Goal: Task Accomplishment & Management: Manage account settings

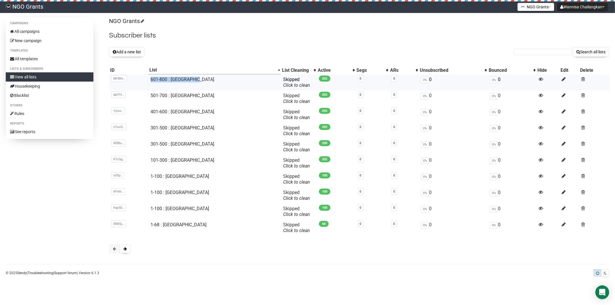
drag, startPoint x: 203, startPoint y: 79, endPoint x: 151, endPoint y: 80, distance: 52.2
click at [151, 80] on td "601-800 : [GEOGRAPHIC_DATA]" at bounding box center [214, 82] width 133 height 16
copy link "601-800 : [GEOGRAPHIC_DATA]"
click at [137, 49] on button "Add a new list" at bounding box center [127, 52] width 36 height 10
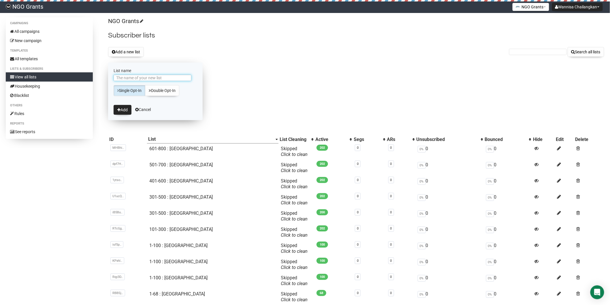
paste input "601-800 : [GEOGRAPHIC_DATA]"
drag, startPoint x: 130, startPoint y: 76, endPoint x: 105, endPoint y: 76, distance: 25.4
click at [103, 76] on div "Campaigns All campaigns New campaign Templates All templates Lists & subscriber…" at bounding box center [305, 172] width 598 height 311
click at [126, 76] on input "801-1000 : Philippines" at bounding box center [153, 78] width 78 height 6
type input "801-1,000 : [GEOGRAPHIC_DATA]"
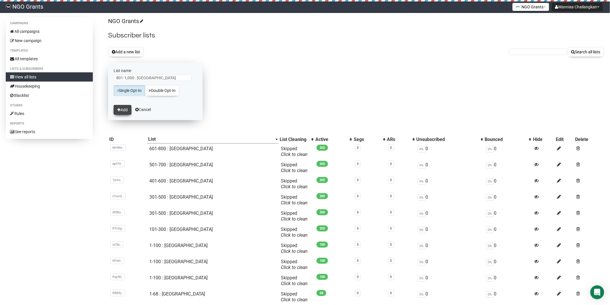
click at [118, 110] on icon "submit" at bounding box center [118, 110] width 3 height 4
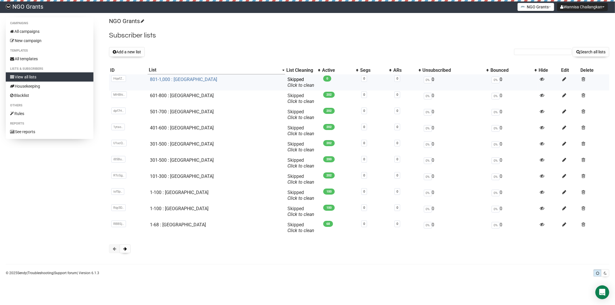
click at [179, 81] on link "801-1,000 : [GEOGRAPHIC_DATA]" at bounding box center [183, 79] width 67 height 5
drag, startPoint x: 196, startPoint y: 115, endPoint x: 153, endPoint y: 114, distance: 43.0
click at [153, 114] on td "501-700 : [GEOGRAPHIC_DATA]" at bounding box center [217, 115] width 138 height 16
copy link "501-700 : [GEOGRAPHIC_DATA]"
click at [133, 51] on button "Add a new list" at bounding box center [127, 52] width 36 height 10
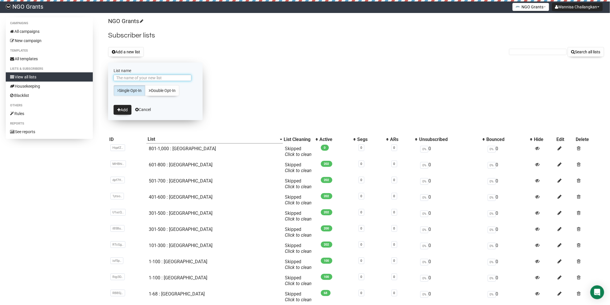
paste input "501-700 : [GEOGRAPHIC_DATA]"
drag, startPoint x: 130, startPoint y: 77, endPoint x: 99, endPoint y: 80, distance: 30.9
click at [99, 80] on div "Campaigns All campaigns New campaign Templates All templates Lists & subscriber…" at bounding box center [305, 172] width 598 height 311
type input "701-900 : [GEOGRAPHIC_DATA]"
drag, startPoint x: 124, startPoint y: 108, endPoint x: 141, endPoint y: 133, distance: 29.7
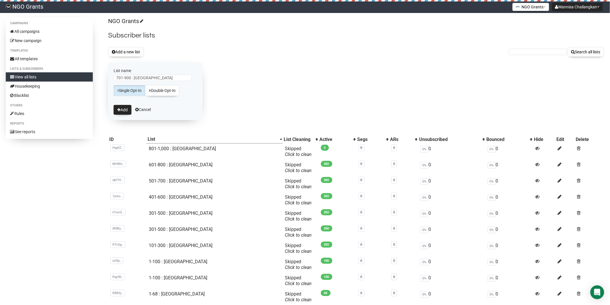
click at [124, 108] on button "Add" at bounding box center [123, 110] width 18 height 10
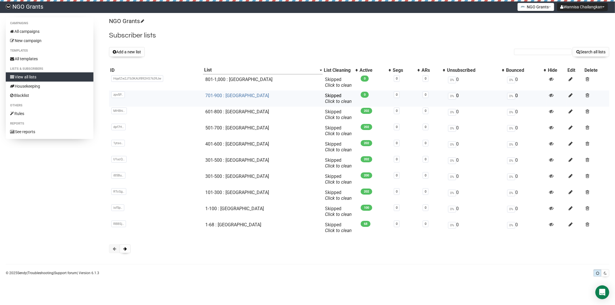
click at [229, 95] on link "701-900 : [GEOGRAPHIC_DATA]" at bounding box center [237, 95] width 64 height 5
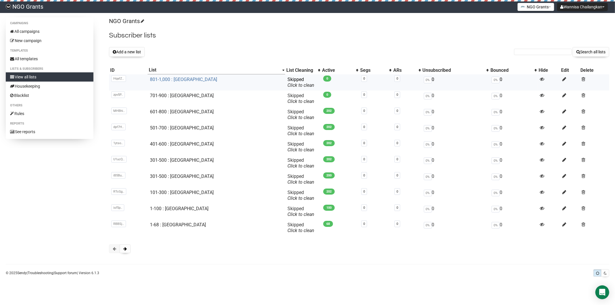
click link "801-1,000 : [GEOGRAPHIC_DATA]"
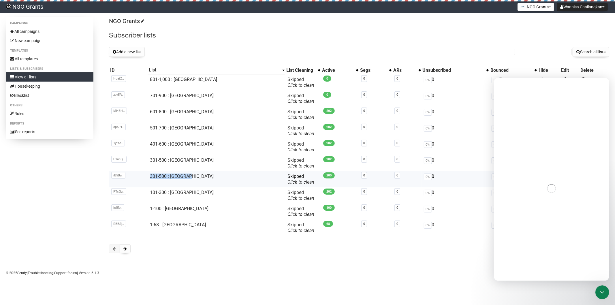
drag, startPoint x: 200, startPoint y: 174, endPoint x: 149, endPoint y: 174, distance: 51.0
click at [149, 174] on tr "iB5Bu.. iB5Burc5oWfkAubQBgLJzQ 301-500 : [GEOGRAPHIC_DATA] Skipped You can be f…" at bounding box center [359, 179] width 500 height 16
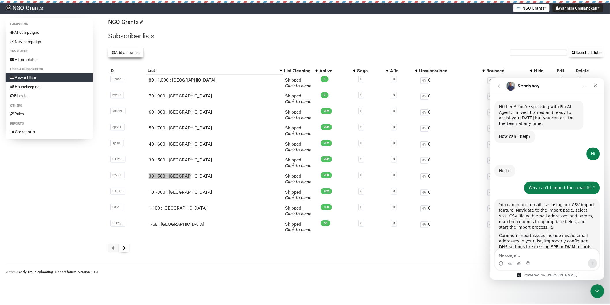
scroll to position [164, 0]
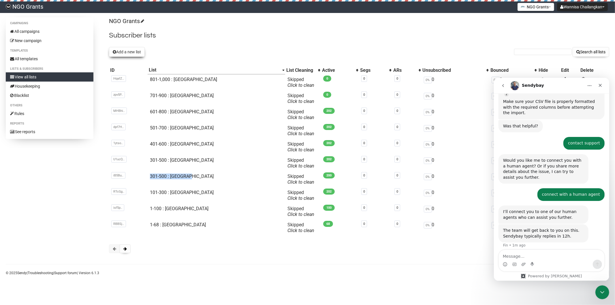
click at [134, 49] on button "Add a new list" at bounding box center [127, 52] width 36 height 10
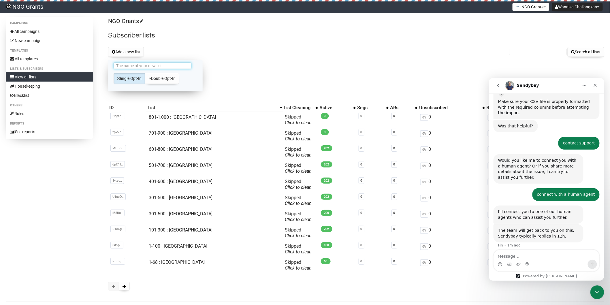
scroll to position [0, 0]
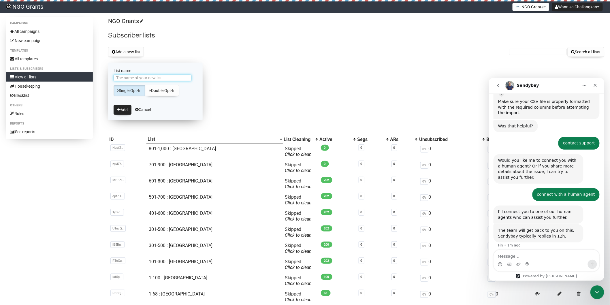
paste input "301-500 : [GEOGRAPHIC_DATA]"
drag, startPoint x: 139, startPoint y: 78, endPoint x: 101, endPoint y: 78, distance: 38.1
click at [101, 78] on div "Campaigns All campaigns New campaign Templates All templates Lists & subscriber…" at bounding box center [305, 172] width 598 height 311
type input "501-700 : [GEOGRAPHIC_DATA]"
click at [126, 110] on button "Add" at bounding box center [123, 110] width 18 height 10
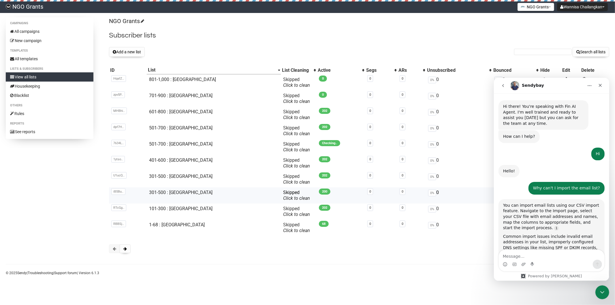
scroll to position [164, 0]
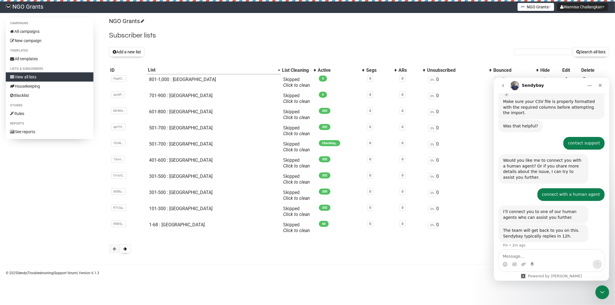
click at [588, 85] on icon "Home" at bounding box center [590, 85] width 4 height 1
click at [599, 85] on icon "Close" at bounding box center [599, 85] width 3 height 3
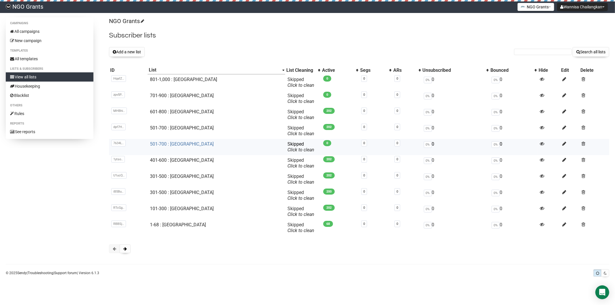
click at [185, 146] on link "501-700 : [GEOGRAPHIC_DATA]" at bounding box center [182, 143] width 64 height 5
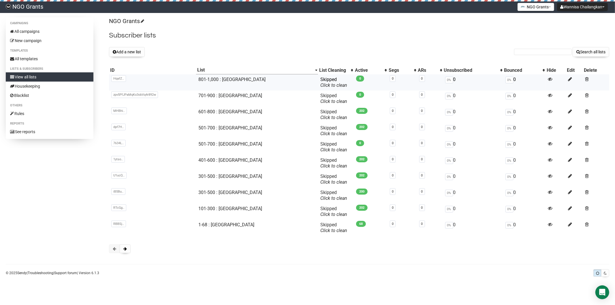
click at [583, 80] on td at bounding box center [596, 82] width 27 height 16
click at [585, 80] on span at bounding box center [587, 79] width 4 height 5
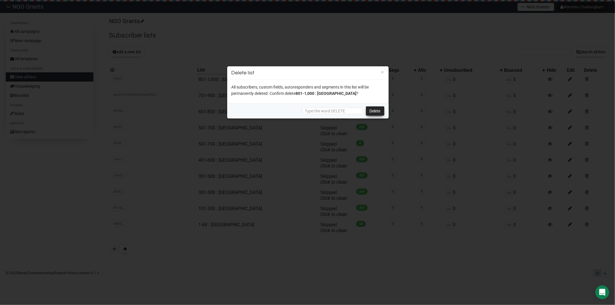
click at [374, 111] on link "Delete" at bounding box center [375, 110] width 18 height 9
click at [336, 110] on input "text" at bounding box center [332, 111] width 61 height 6
drag, startPoint x: 332, startPoint y: 111, endPoint x: 301, endPoint y: 112, distance: 30.6
click at [302, 112] on input "DELETE" at bounding box center [332, 111] width 61 height 6
type input "DELETE"
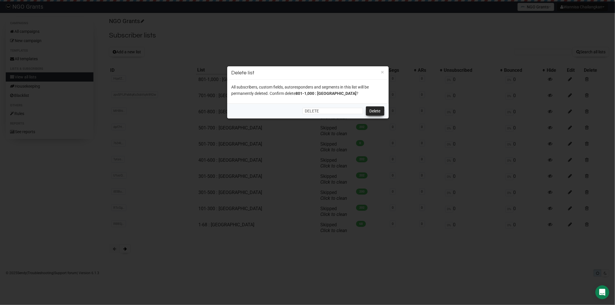
click at [374, 112] on link "Delete" at bounding box center [375, 110] width 18 height 9
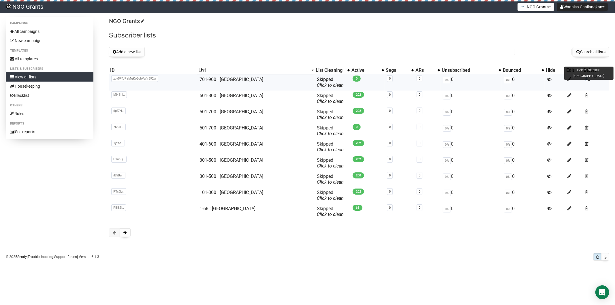
click at [585, 79] on span at bounding box center [587, 79] width 4 height 5
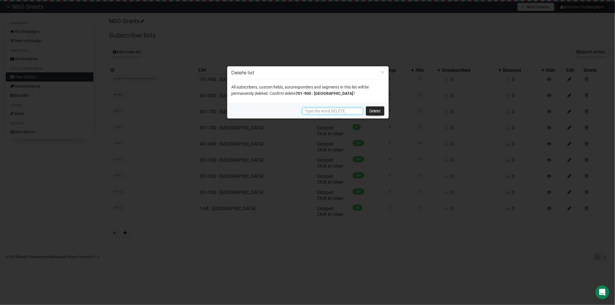
click at [324, 110] on input "text" at bounding box center [332, 111] width 61 height 6
paste input "DELETE"
type input "DELETE"
click at [382, 110] on link "Delete" at bounding box center [375, 110] width 18 height 9
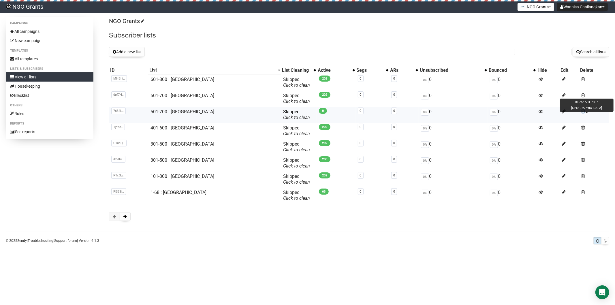
click at [581, 112] on span at bounding box center [583, 111] width 4 height 5
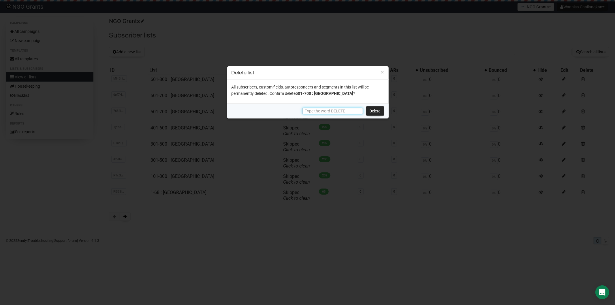
click at [336, 110] on input "text" at bounding box center [332, 111] width 61 height 6
paste input "DELETE"
type input "DELETE"
click at [368, 112] on link "Delete" at bounding box center [375, 110] width 18 height 9
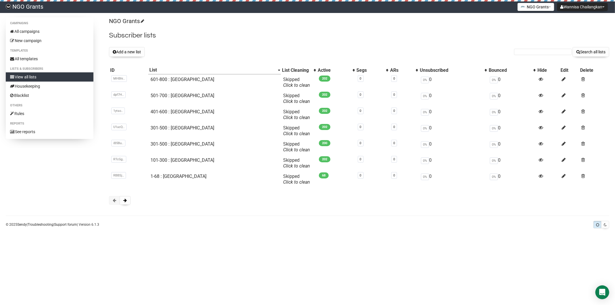
click at [292, 211] on div "Campaigns All campaigns New campaign Templates All templates Lists & subscriber…" at bounding box center [307, 123] width 615 height 213
drag, startPoint x: 204, startPoint y: 81, endPoint x: 152, endPoint y: 80, distance: 52.2
click at [152, 80] on td "601-800 : [GEOGRAPHIC_DATA]" at bounding box center [214, 82] width 133 height 16
copy link "601-800 : [GEOGRAPHIC_DATA]"
click at [127, 54] on button "Add a new list" at bounding box center [127, 52] width 36 height 10
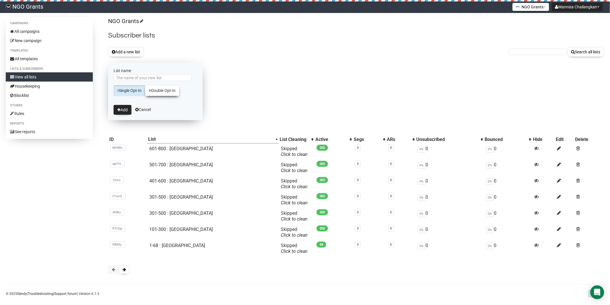
click at [158, 91] on link "Double Opt-In" at bounding box center [162, 90] width 34 height 11
click at [127, 92] on link "Single Opt-In" at bounding box center [130, 90] width 32 height 11
click at [165, 78] on input "List name" at bounding box center [153, 78] width 78 height 6
paste input "601-800 : [GEOGRAPHIC_DATA]"
drag, startPoint x: 130, startPoint y: 78, endPoint x: 109, endPoint y: 80, distance: 21.7
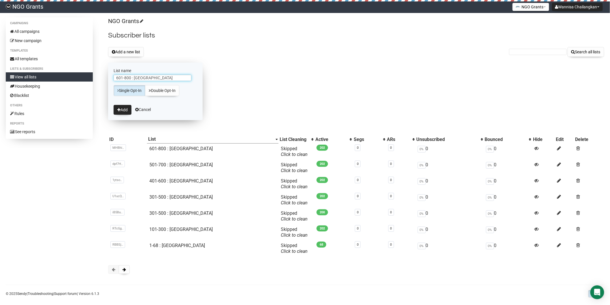
click at [109, 80] on form "List name 601-800 : Philippines Single Opt-In Double Opt-In Add Cancel" at bounding box center [155, 92] width 95 height 58
type input "801-1000 : [GEOGRAPHIC_DATA]"
click at [114, 105] on button "Add" at bounding box center [123, 110] width 18 height 10
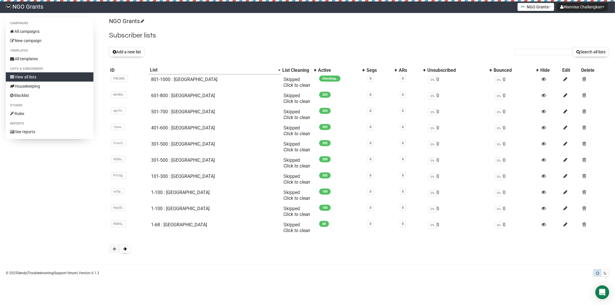
click at [392, 254] on div "NGO Grants Subscriber lists Add a new list Search all lists List name Single Op…" at bounding box center [359, 138] width 500 height 242
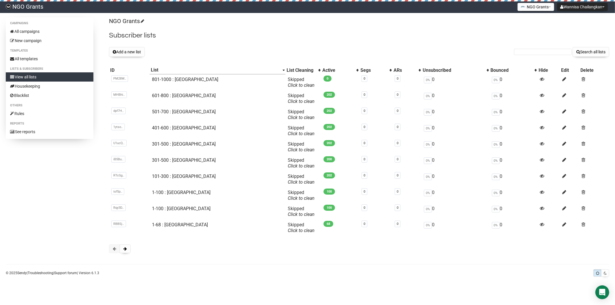
drag, startPoint x: 595, startPoint y: 30, endPoint x: 597, endPoint y: 21, distance: 9.0
click at [595, 29] on div "NGO Grants Subscriber lists Add a new list Search all lists List name Single Op…" at bounding box center [359, 138] width 500 height 242
click at [586, 9] on button "Wannisa Chailangkan" at bounding box center [582, 7] width 51 height 8
click at [588, 36] on link "Logout" at bounding box center [586, 34] width 46 height 9
click at [195, 80] on link "801-1000 : [GEOGRAPHIC_DATA]" at bounding box center [185, 79] width 66 height 5
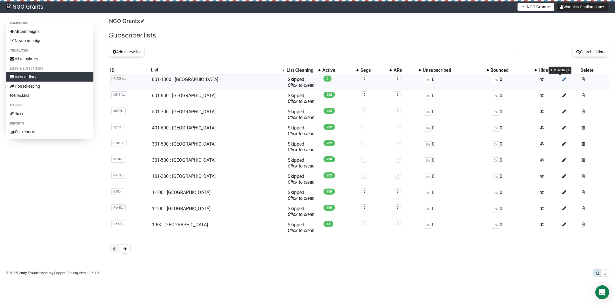
click at [562, 79] on icon at bounding box center [564, 79] width 4 height 5
click at [194, 81] on link "801-1000 : [GEOGRAPHIC_DATA]" at bounding box center [185, 79] width 66 height 5
click at [384, 274] on body "NGO Grants Wannisa Chailangkan Settings Logout NGO Grants NGO Funding NGO Grant…" at bounding box center [307, 152] width 615 height 305
click at [191, 81] on link "801-1000 : [GEOGRAPHIC_DATA]" at bounding box center [185, 79] width 66 height 5
click at [547, 8] on button "NGO Grants" at bounding box center [535, 7] width 37 height 8
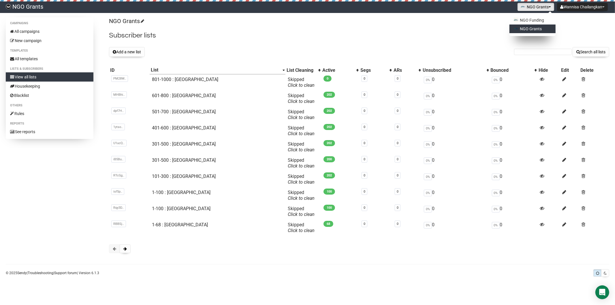
click at [27, 7] on link "NGO Grants" at bounding box center [24, 7] width 49 height 12
drag, startPoint x: 390, startPoint y: 245, endPoint x: 394, endPoint y: 261, distance: 15.9
click at [393, 244] on div at bounding box center [359, 248] width 500 height 9
click at [179, 80] on link "801-1000 : [GEOGRAPHIC_DATA]" at bounding box center [185, 79] width 66 height 5
click at [189, 81] on link "801-1000 : [GEOGRAPHIC_DATA]" at bounding box center [185, 79] width 66 height 5
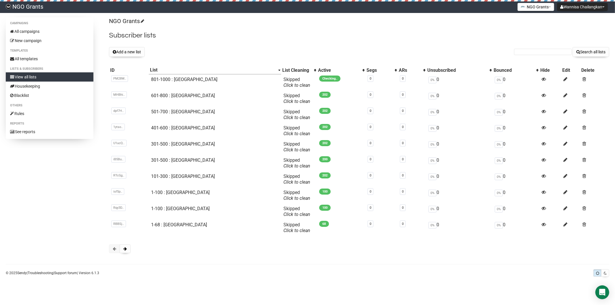
click at [408, 260] on div "Campaigns All campaigns New campaign Templates All templates Lists & subscriber…" at bounding box center [307, 147] width 615 height 261
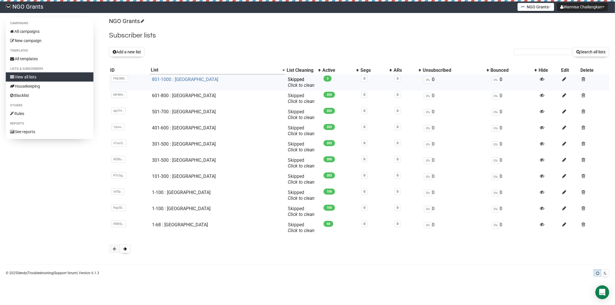
click at [195, 79] on link "801-1000 : [GEOGRAPHIC_DATA]" at bounding box center [185, 79] width 66 height 5
click at [180, 80] on link "801-1000 : [GEOGRAPHIC_DATA]" at bounding box center [185, 79] width 66 height 5
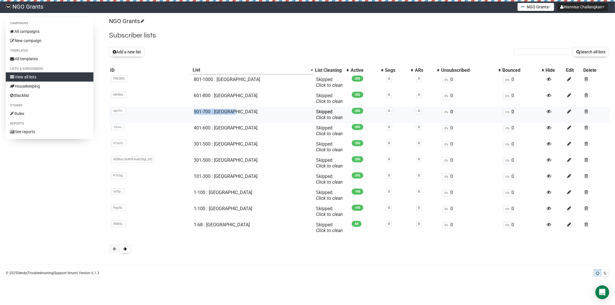
drag, startPoint x: 243, startPoint y: 112, endPoint x: 193, endPoint y: 115, distance: 50.0
click at [193, 115] on tr "dpf7H.. dpf7HxFpvxVNVX7FqziOUw 501-700 : Pakistan Skipped You can be flagged fo…" at bounding box center [359, 115] width 500 height 16
copy tr "dpf7HxFpvxVNVX7FqziOUw 501-700 : Pakistan"
click at [112, 44] on div "NGO Grants Subscriber lists Add a new list Search all lists List name Single Op…" at bounding box center [359, 138] width 500 height 242
click at [119, 50] on button "Add a new list" at bounding box center [127, 52] width 36 height 10
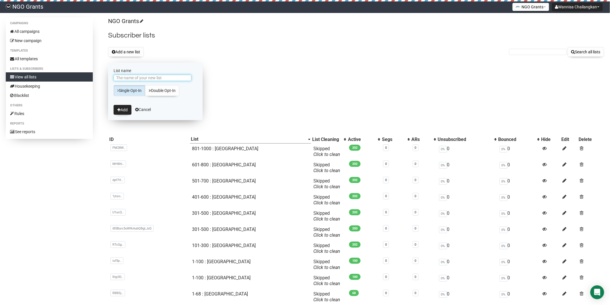
click at [140, 78] on input "List name" at bounding box center [153, 78] width 78 height 6
paste input "501-700 : [GEOGRAPHIC_DATA]"
drag, startPoint x: 139, startPoint y: 77, endPoint x: 108, endPoint y: 76, distance: 31.1
click at [108, 76] on form "List name 501-700 : Pakistan Single Opt-In Double Opt-In Add Cancel" at bounding box center [155, 92] width 95 height 58
type input "701-900 : [GEOGRAPHIC_DATA]"
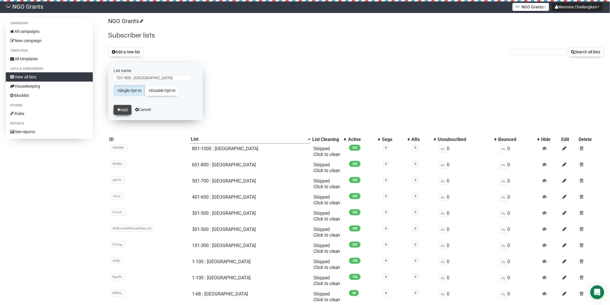
click at [125, 108] on button "Add" at bounding box center [123, 110] width 18 height 10
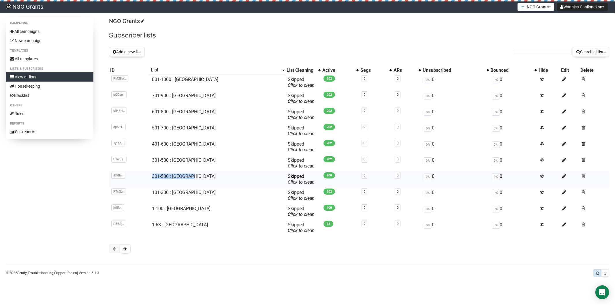
copy tr "iB5Burc5oWfkAubQBgLJzQ 301-500 : [GEOGRAPHIC_DATA]"
drag, startPoint x: 203, startPoint y: 177, endPoint x: 147, endPoint y: 178, distance: 55.9
click at [147, 178] on tr "iB5Bu.. iB5Burc5oWfkAubQBgLJzQ 301-500 : Malaysia Skipped You can be flagged fo…" at bounding box center [359, 179] width 500 height 16
click at [125, 52] on button "Add a new list" at bounding box center [127, 52] width 36 height 10
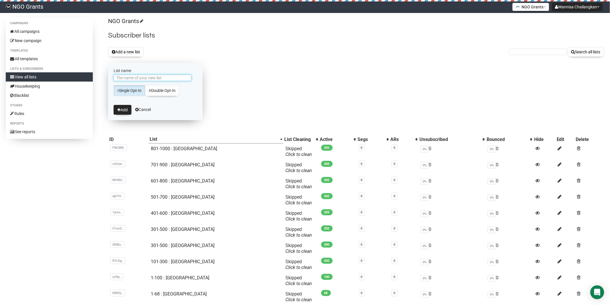
paste input "301-500 : [GEOGRAPHIC_DATA]"
drag, startPoint x: 138, startPoint y: 77, endPoint x: 108, endPoint y: 78, distance: 30.9
click at [108, 78] on div "Campaigns All campaigns New campaign Templates All templates Lists & subscriber…" at bounding box center [305, 172] width 598 height 311
type input "501-700 : [GEOGRAPHIC_DATA]"
click at [128, 110] on button "Add" at bounding box center [123, 110] width 18 height 10
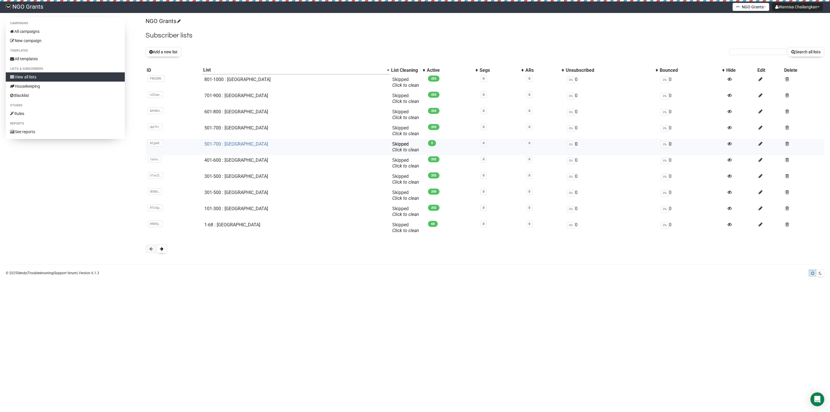
click at [238, 144] on link "501-700 : [GEOGRAPHIC_DATA]" at bounding box center [236, 143] width 64 height 5
